Goal: Information Seeking & Learning: Learn about a topic

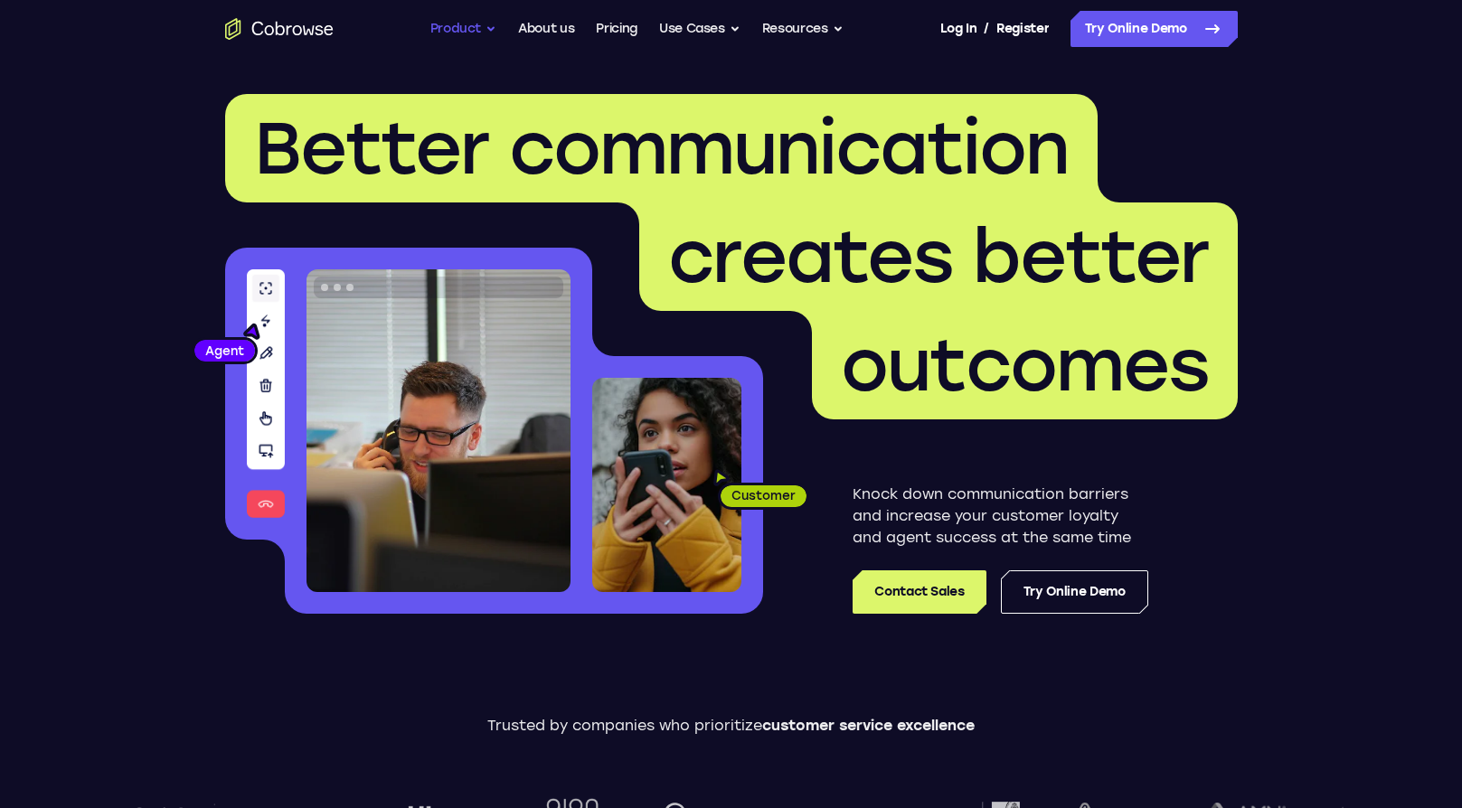
click at [469, 27] on button "Product" at bounding box center [463, 29] width 67 height 36
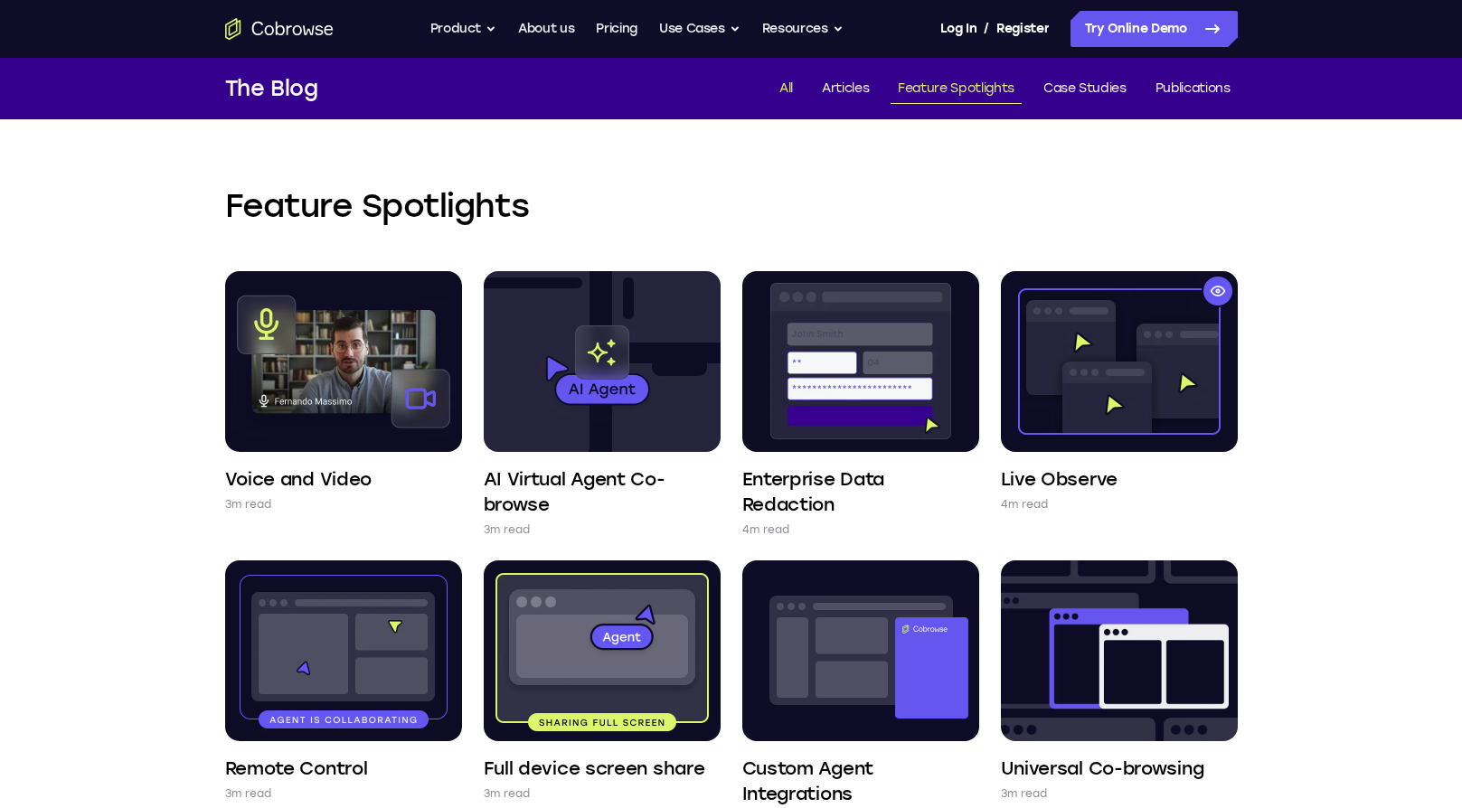
click at [786, 80] on link "All" at bounding box center [786, 89] width 28 height 30
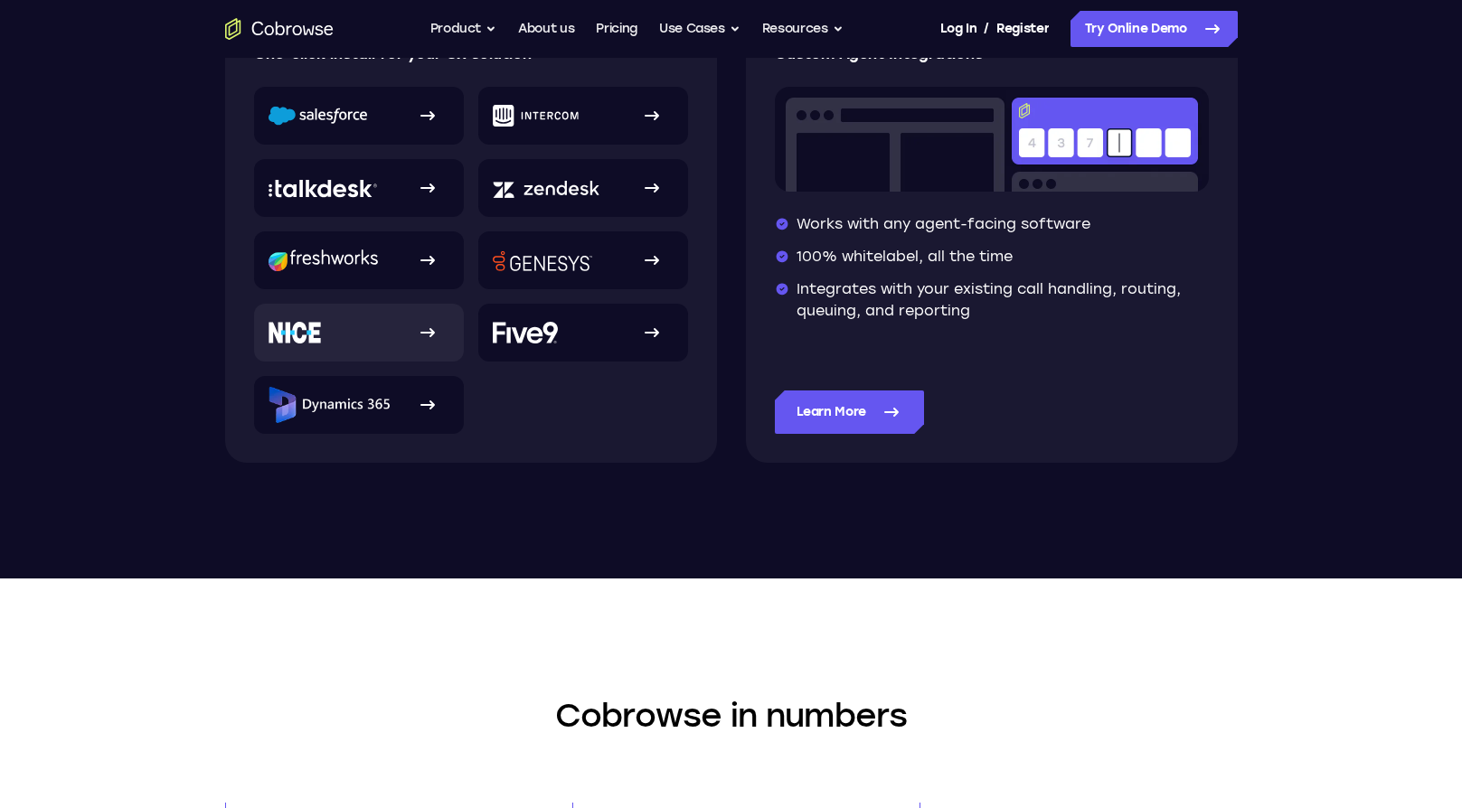
scroll to position [452, 0]
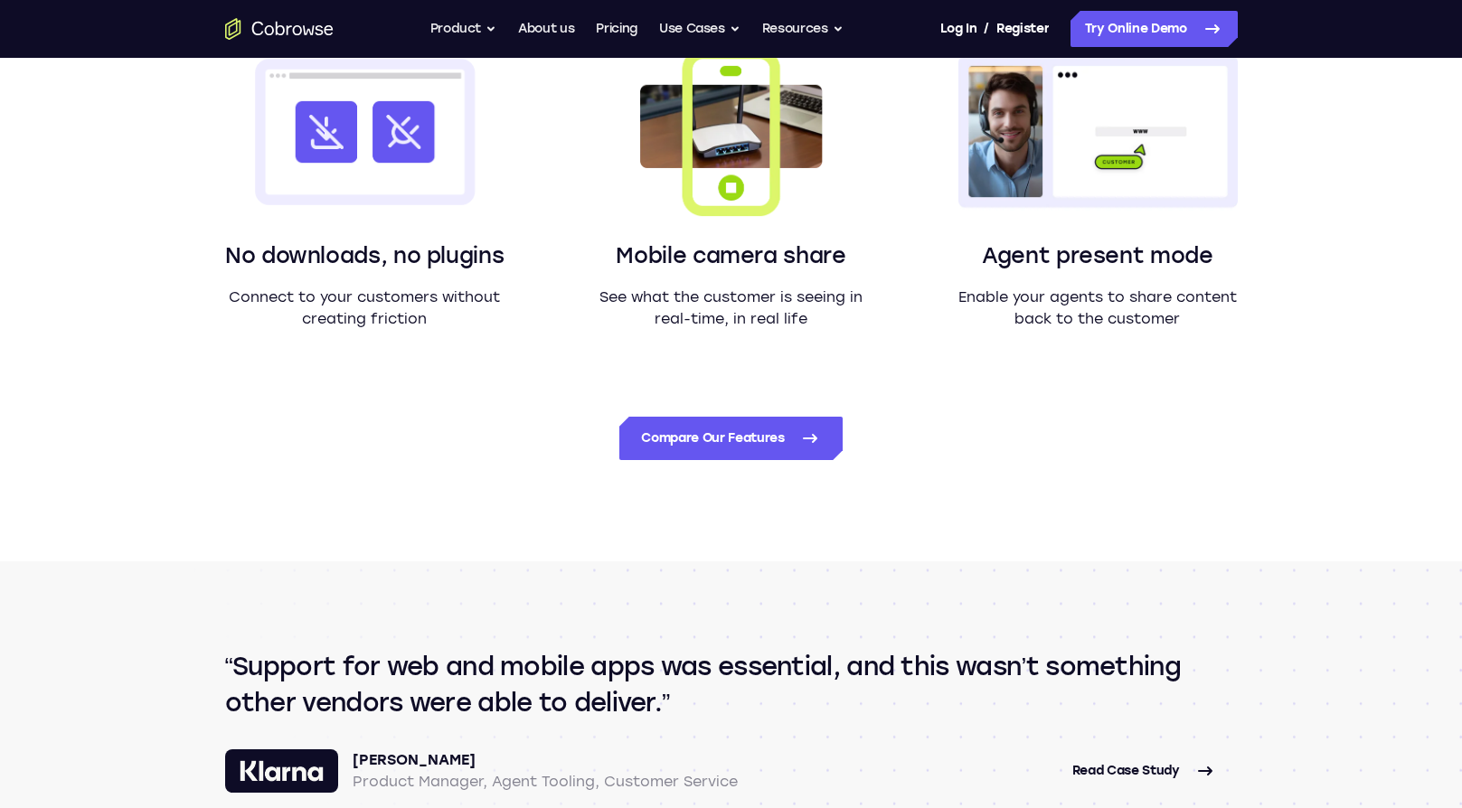
scroll to position [1808, 0]
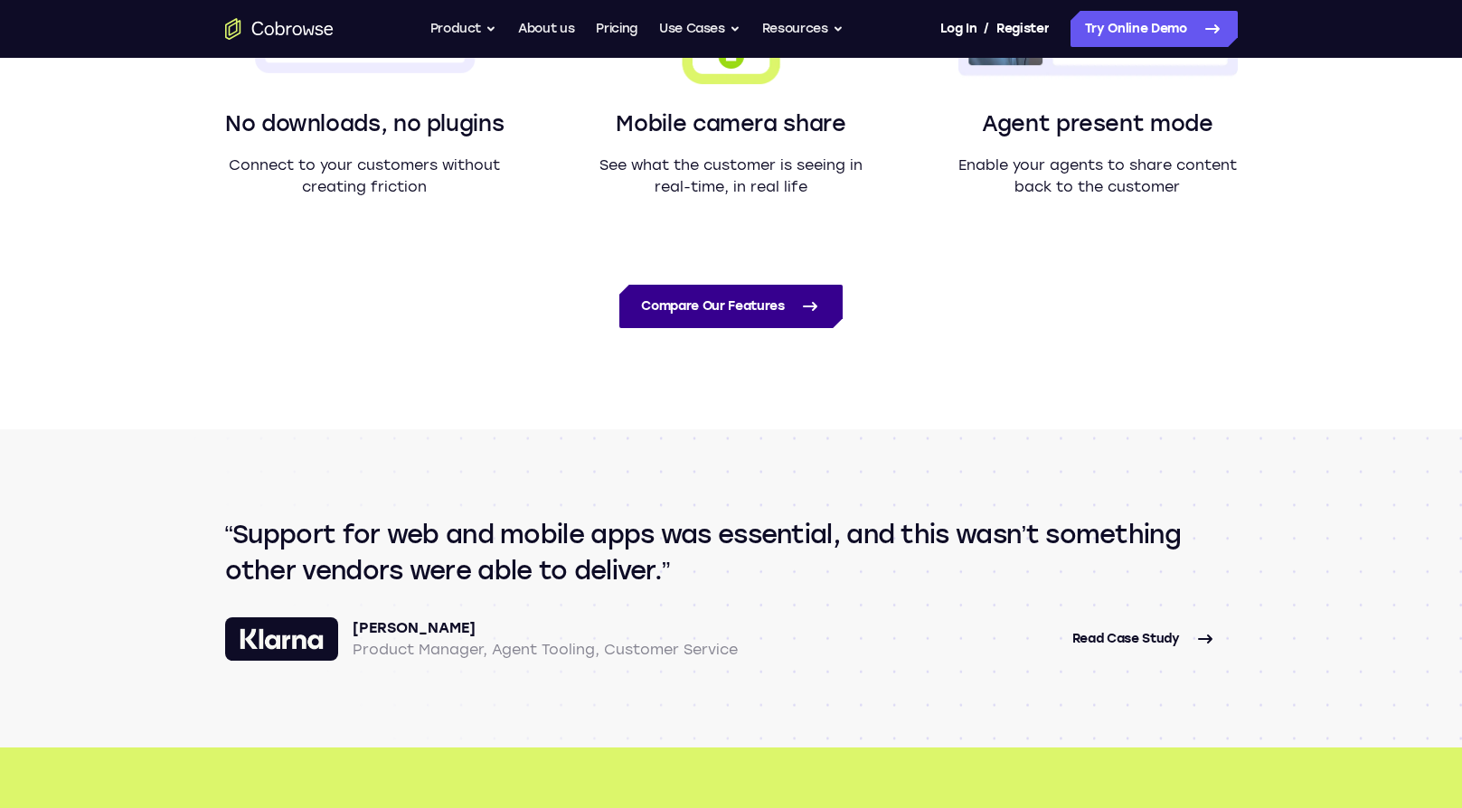
click at [790, 313] on link "Compare Our Features" at bounding box center [730, 306] width 222 height 43
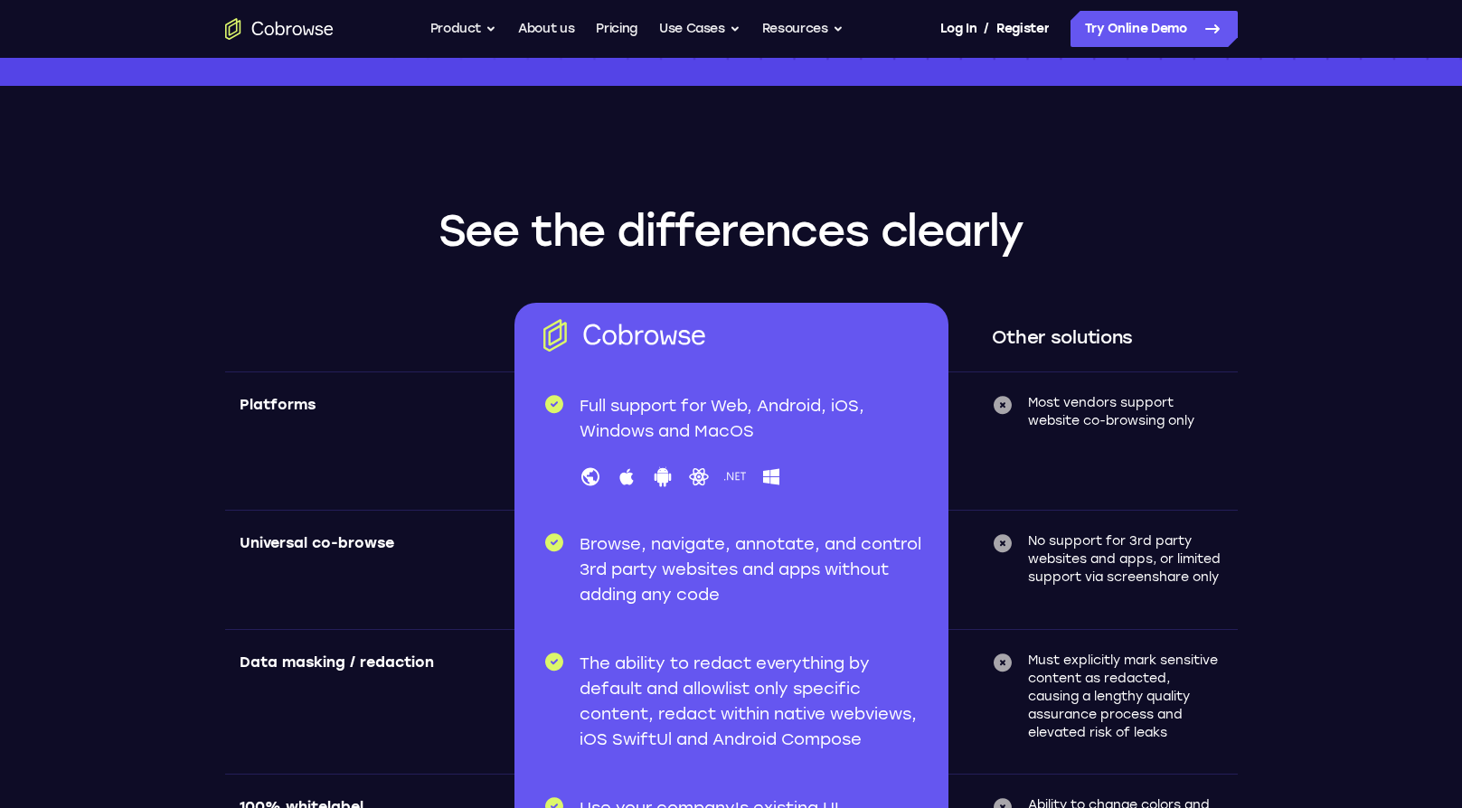
scroll to position [5516, 0]
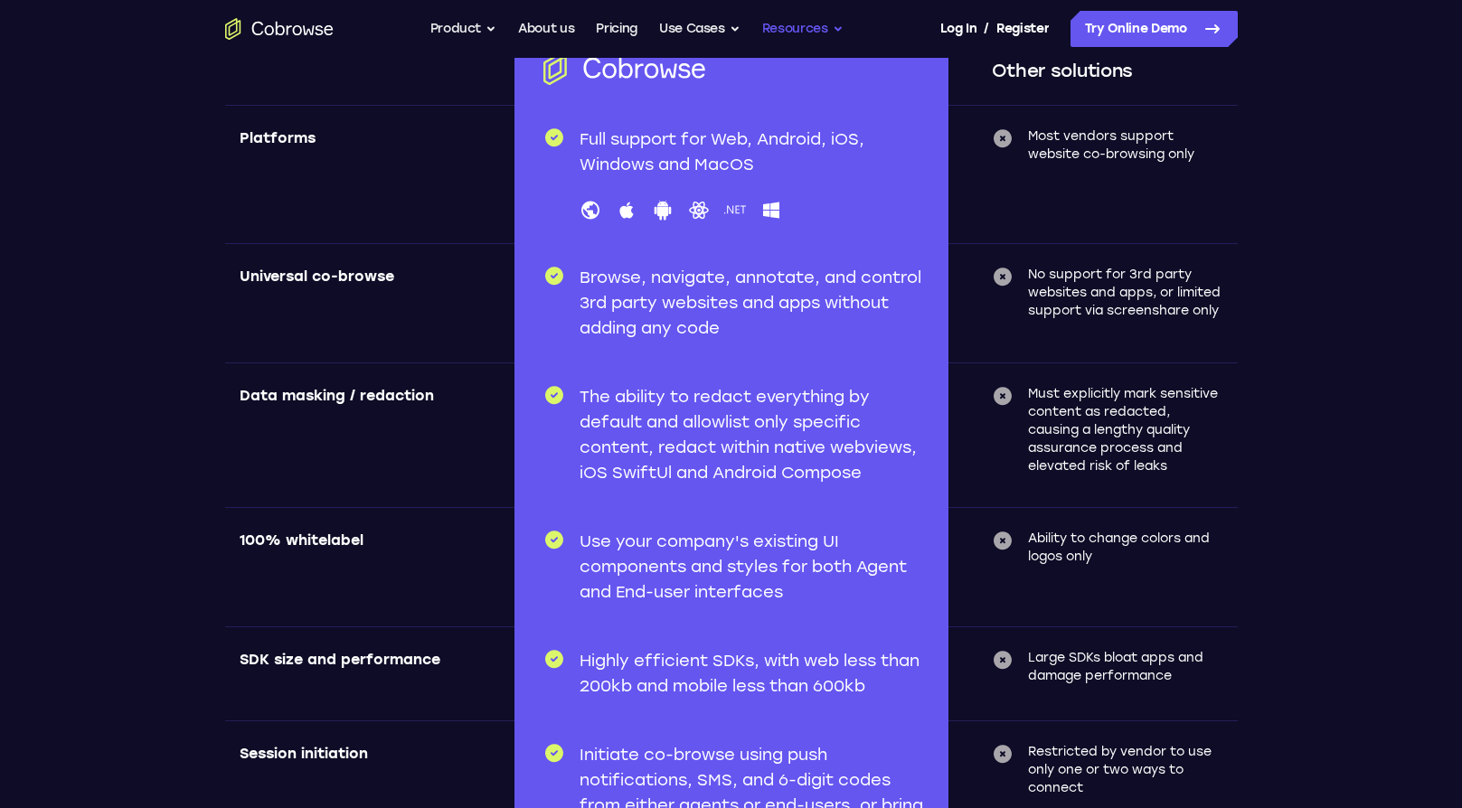
click at [809, 19] on button "Resources" at bounding box center [802, 29] width 81 height 36
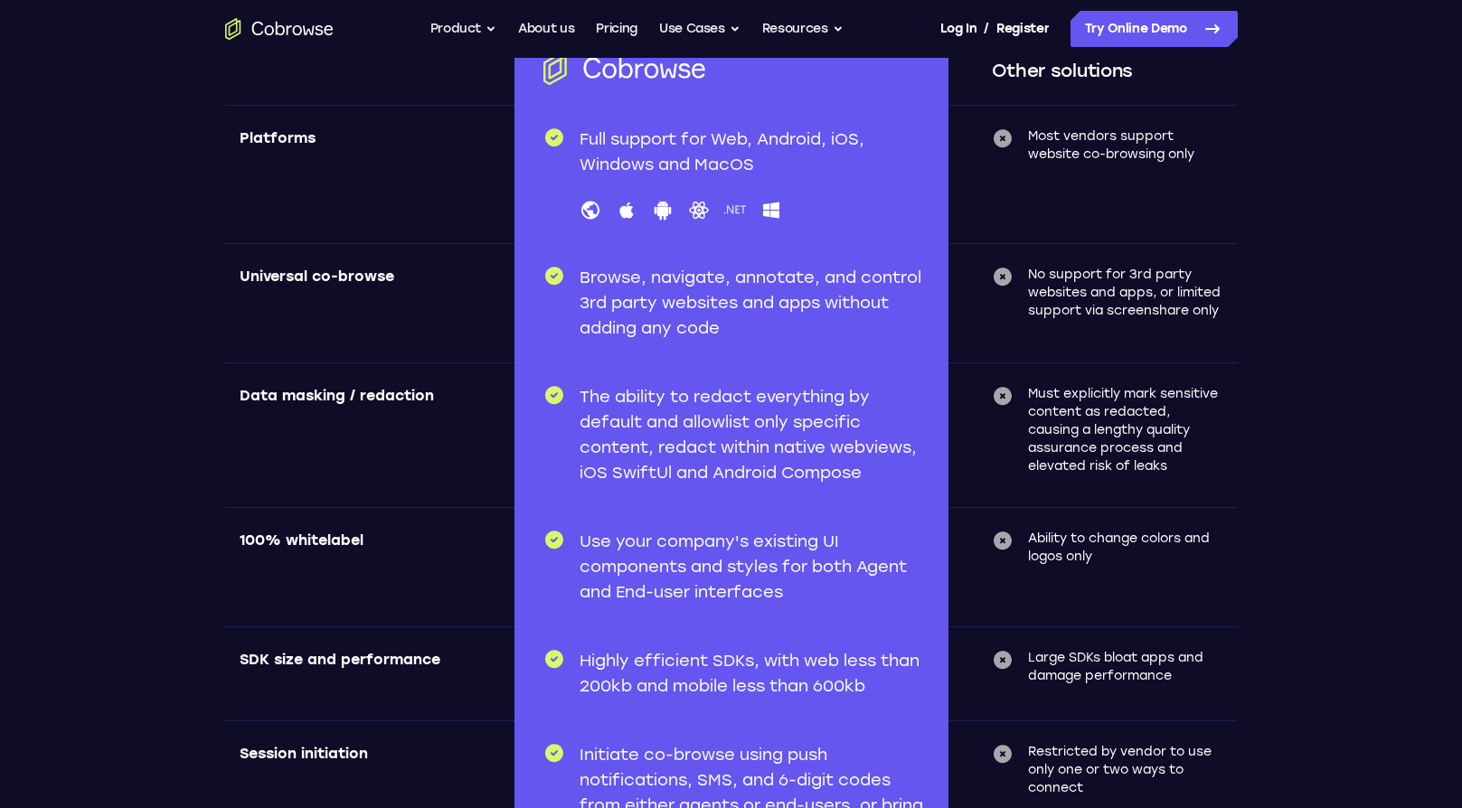
scroll to position [5606, 0]
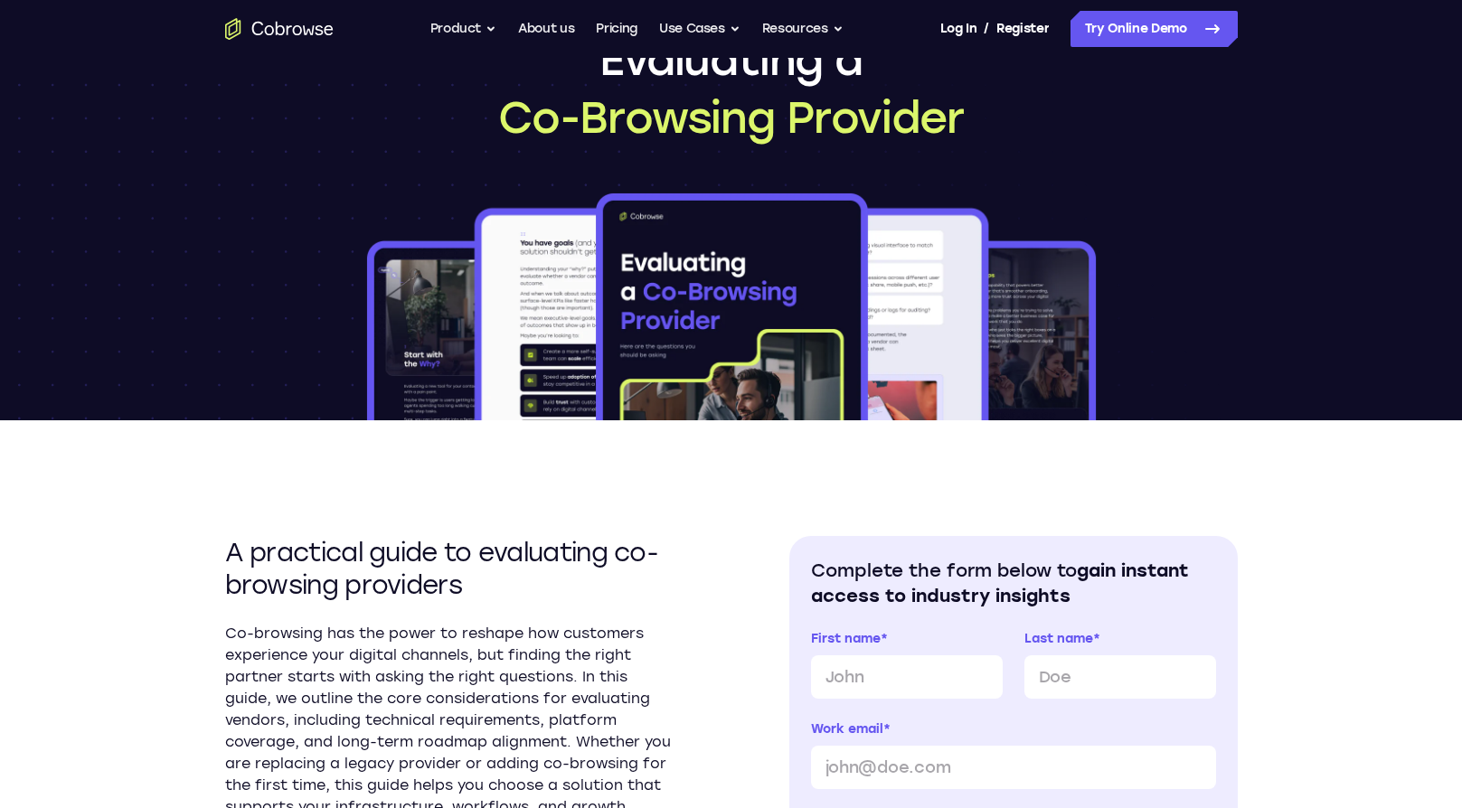
scroll to position [271, 0]
